Goal: Find specific page/section: Find specific page/section

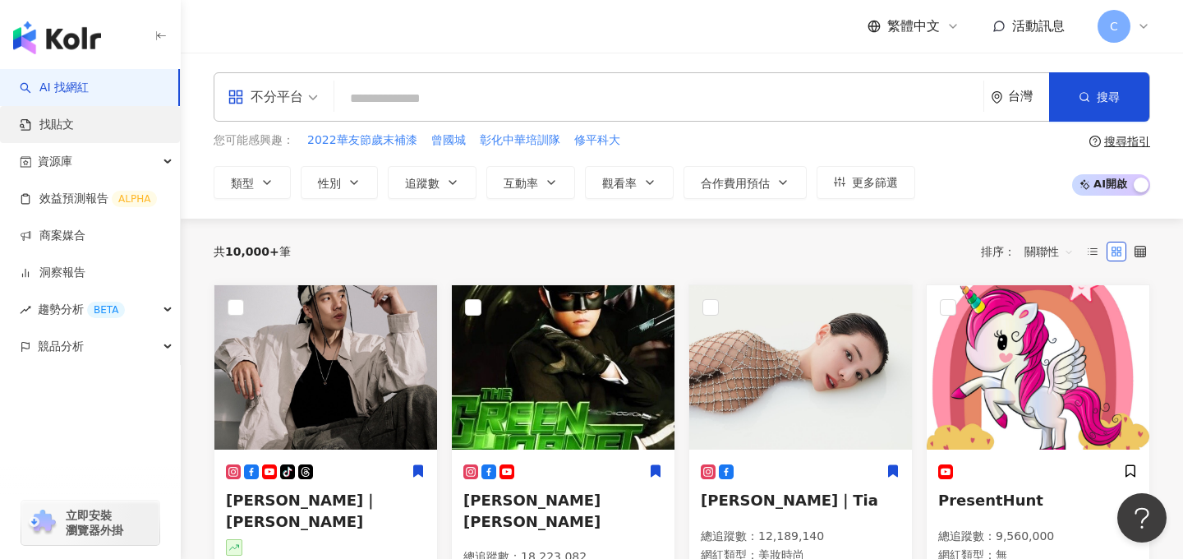
click at [74, 121] on link "找貼文" at bounding box center [47, 125] width 54 height 16
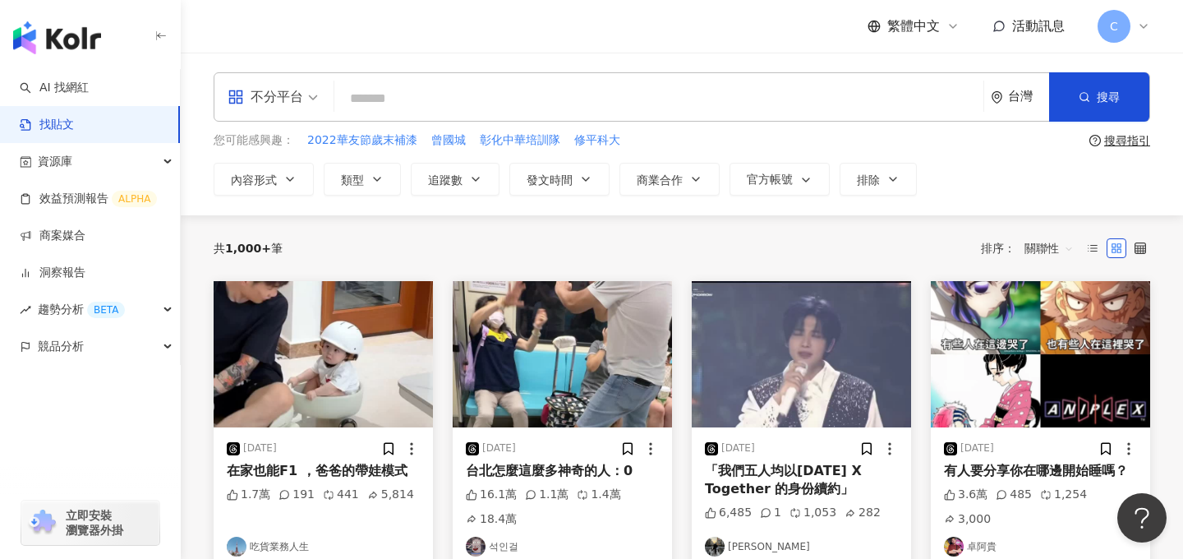
click at [274, 104] on div "不分平台" at bounding box center [266, 97] width 76 height 26
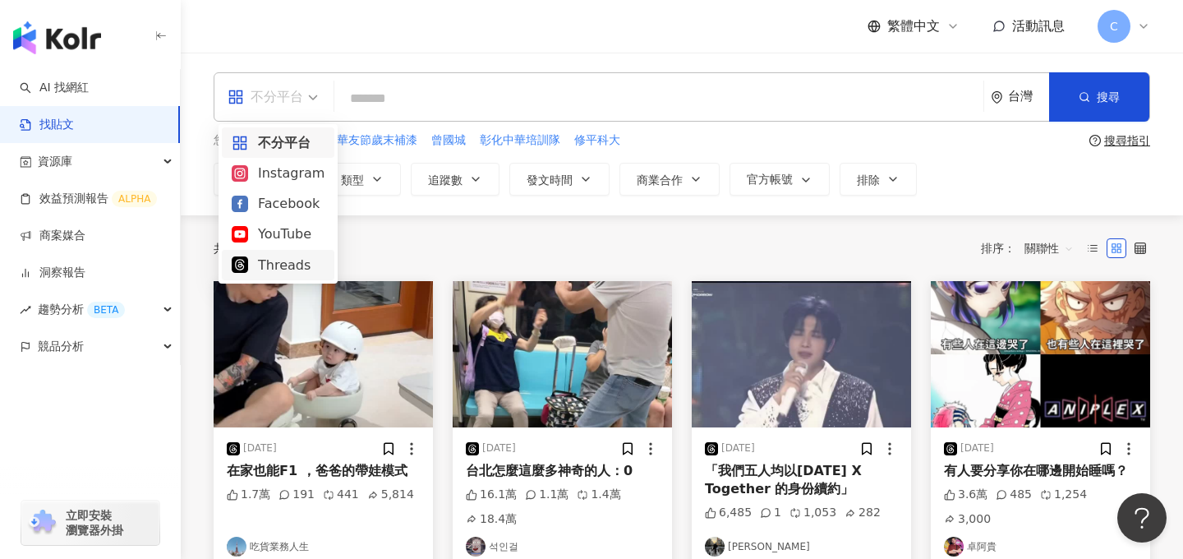
click at [274, 265] on div "Threads" at bounding box center [278, 265] width 93 height 21
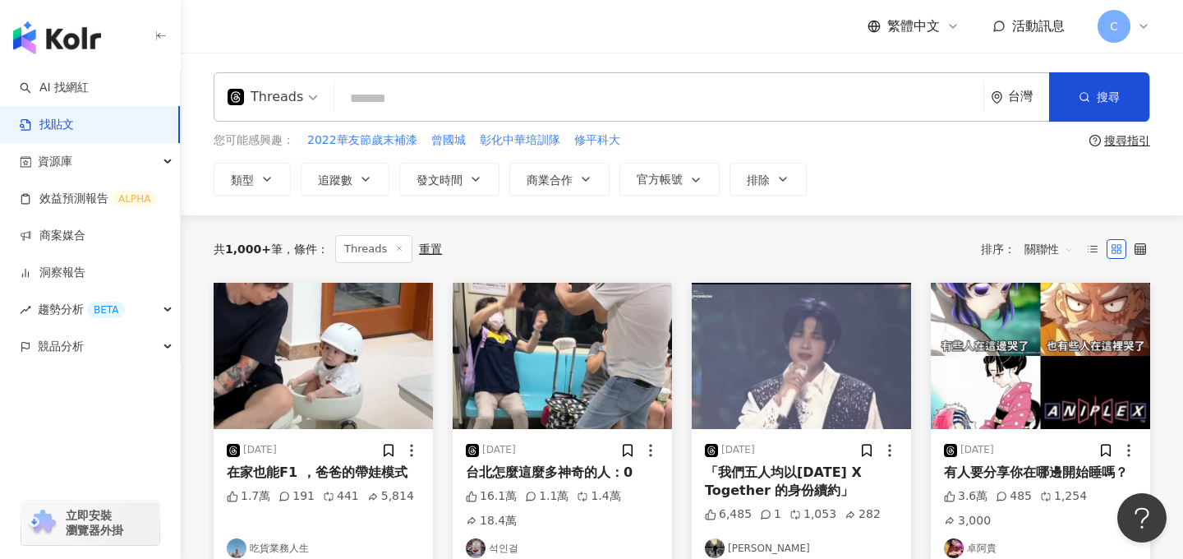
click at [57, 34] on img "button" at bounding box center [57, 37] width 88 height 33
